Goal: Transaction & Acquisition: Download file/media

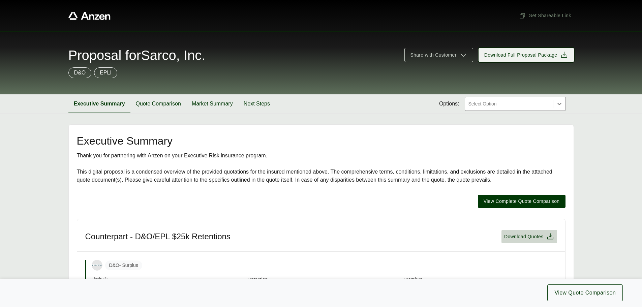
click at [520, 55] on span "Download Full Proposal Package" at bounding box center [521, 55] width 73 height 7
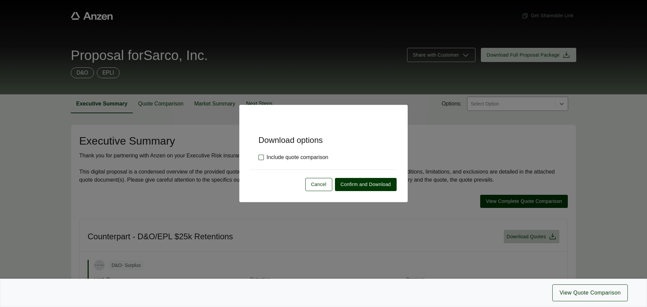
click at [313, 161] on label "Include quote comparison" at bounding box center [294, 157] width 70 height 8
click at [359, 185] on span "Confirm and Download" at bounding box center [366, 184] width 50 height 7
